Goal: Task Accomplishment & Management: Manage account settings

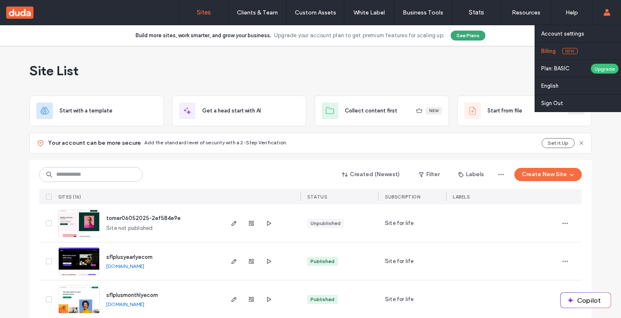
click at [555, 51] on label "Billing" at bounding box center [548, 51] width 14 height 6
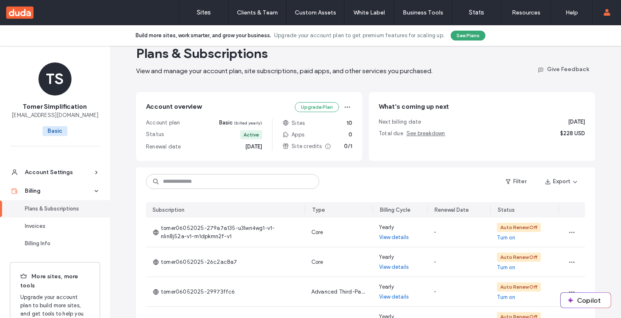
scroll to position [39, 0]
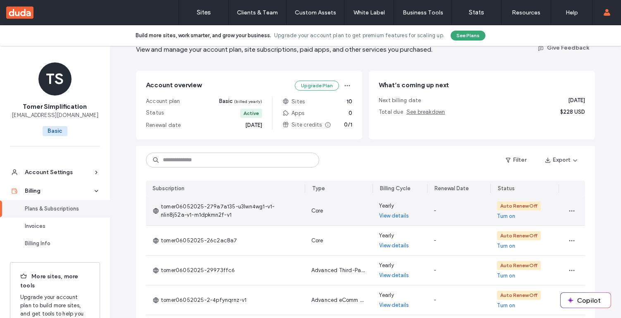
click at [386, 216] on link "View details" at bounding box center [394, 216] width 30 height 8
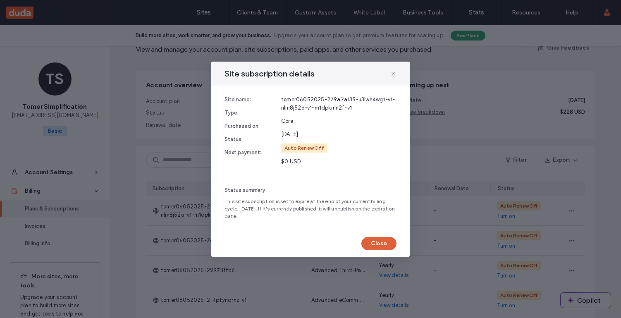
click at [375, 248] on button "Close" at bounding box center [379, 243] width 35 height 13
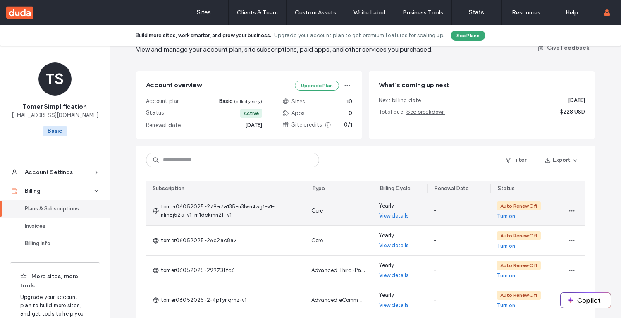
click at [398, 215] on link "View details" at bounding box center [394, 216] width 30 height 8
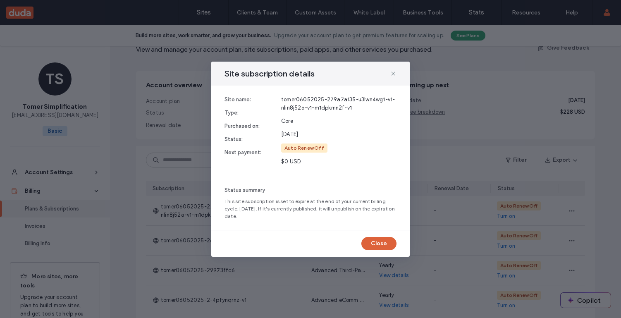
click at [377, 244] on button "Close" at bounding box center [379, 243] width 35 height 13
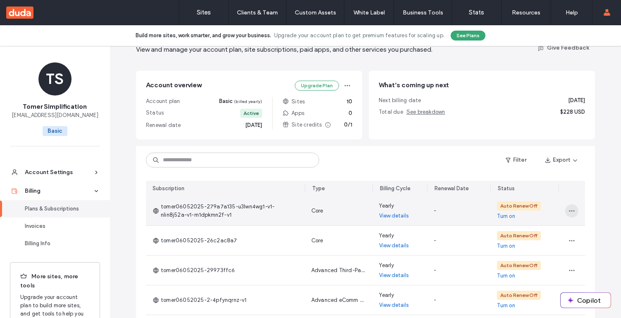
click at [569, 211] on icon "button" at bounding box center [572, 211] width 7 height 7
click at [547, 263] on span "View in Site Overview" at bounding box center [534, 264] width 53 height 8
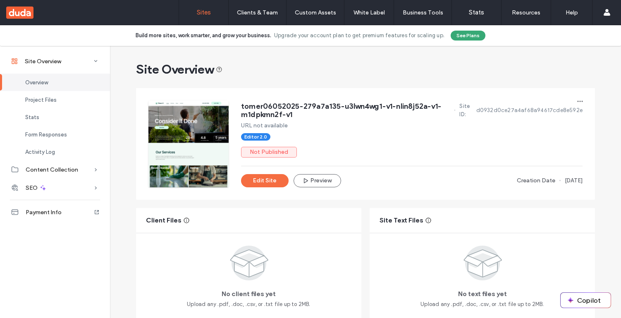
click at [202, 16] on link "Sites" at bounding box center [203, 12] width 49 height 25
